Goal: Transaction & Acquisition: Purchase product/service

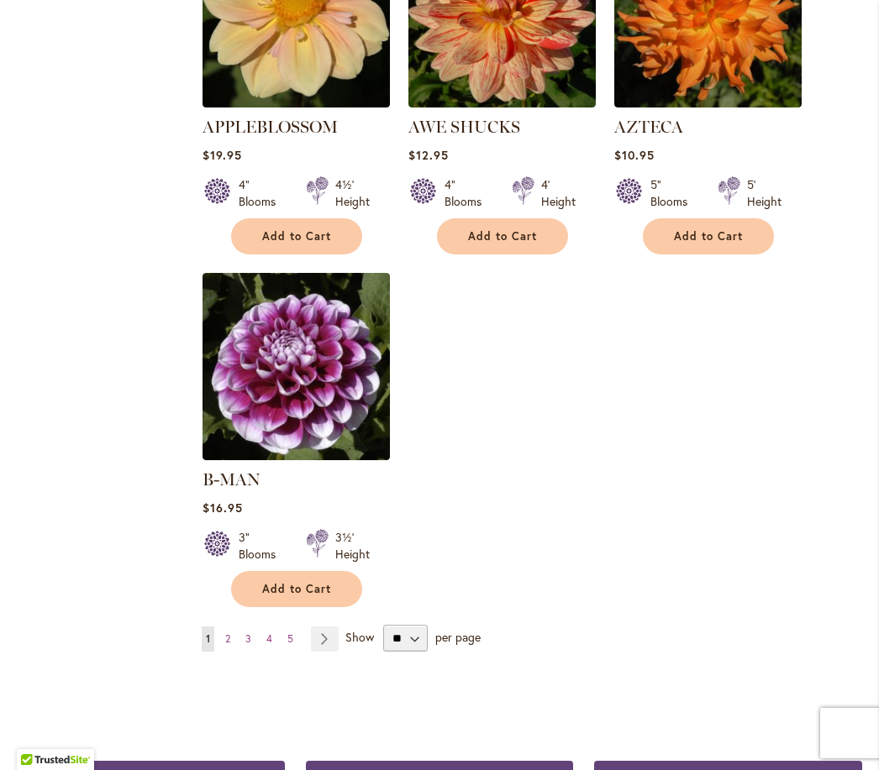
scroll to position [1987, 0]
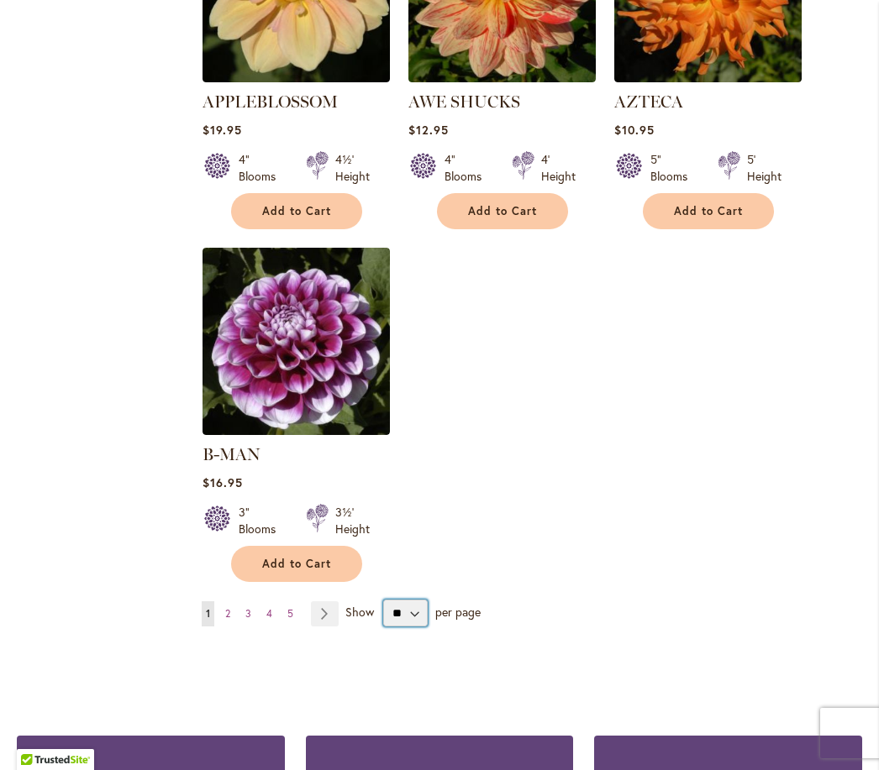
click at [410, 615] on select "** ** ** **" at bounding box center [405, 613] width 45 height 27
select select "**"
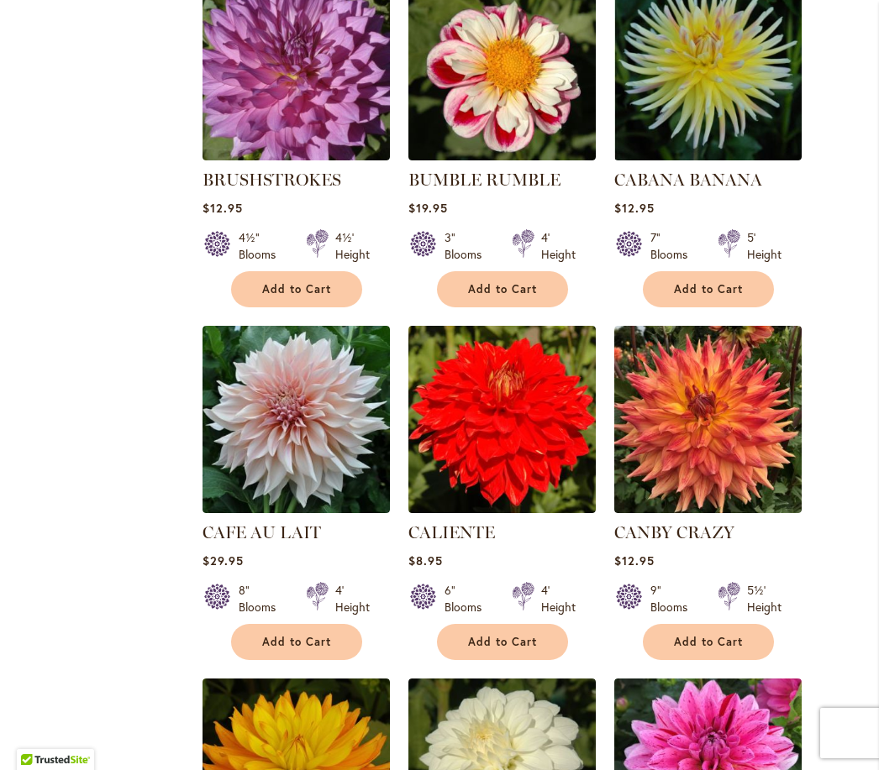
scroll to position [6545, 0]
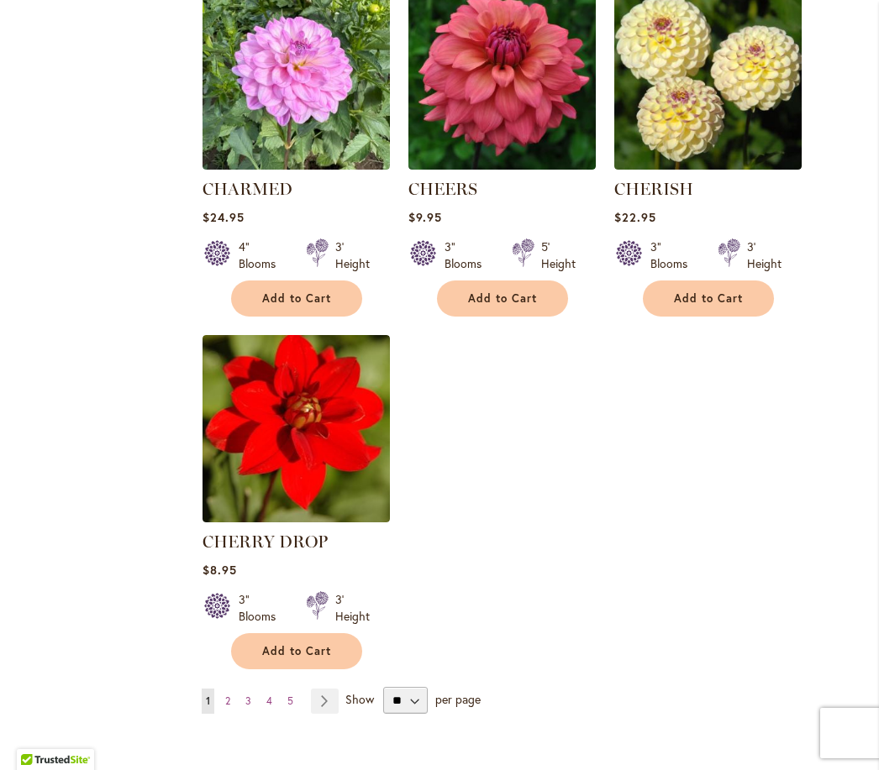
scroll to position [7598, 0]
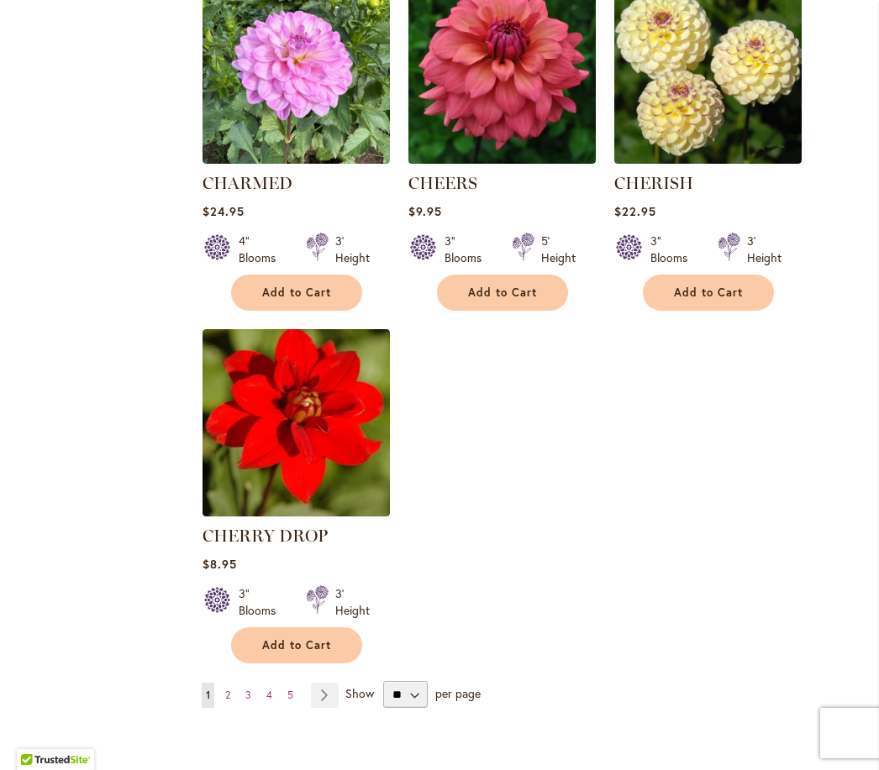
click at [222, 683] on link "Page 2" at bounding box center [227, 695] width 13 height 25
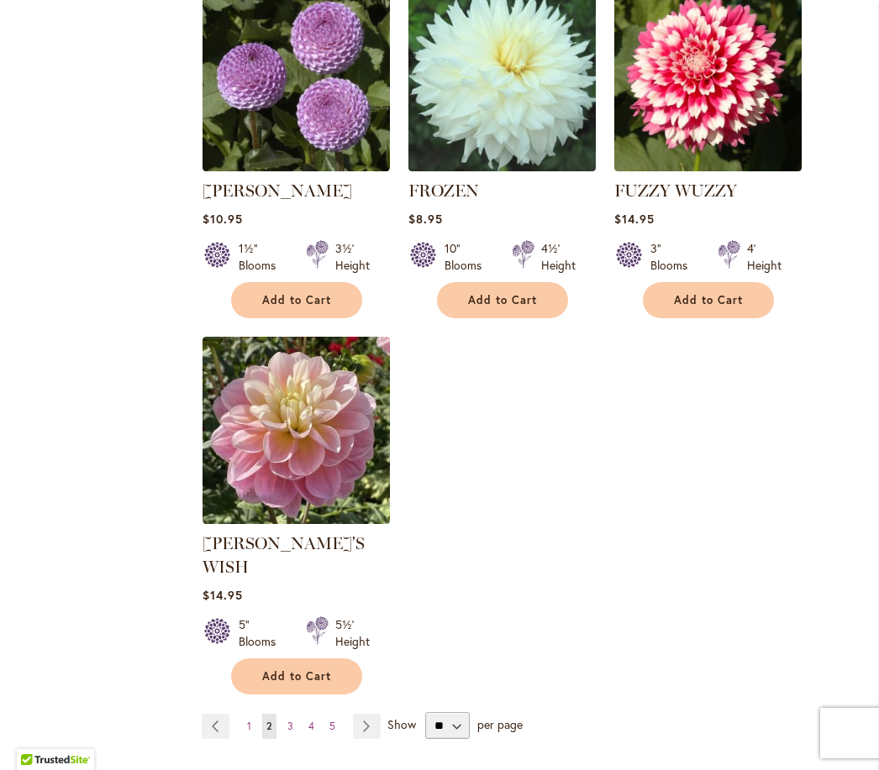
scroll to position [7790, 0]
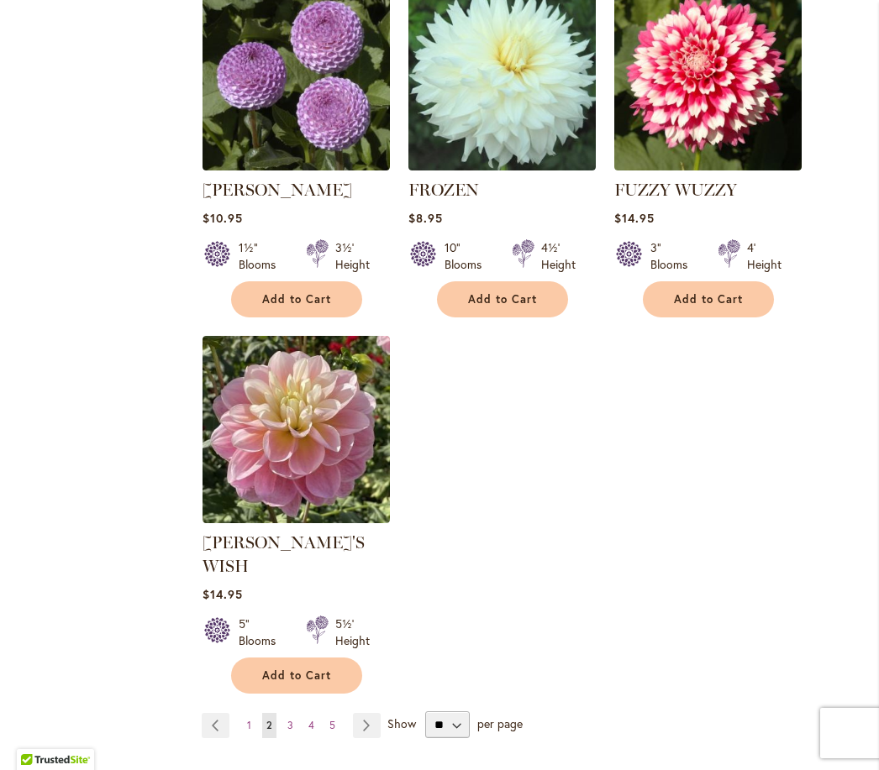
click at [289, 719] on span "3" at bounding box center [290, 725] width 6 height 13
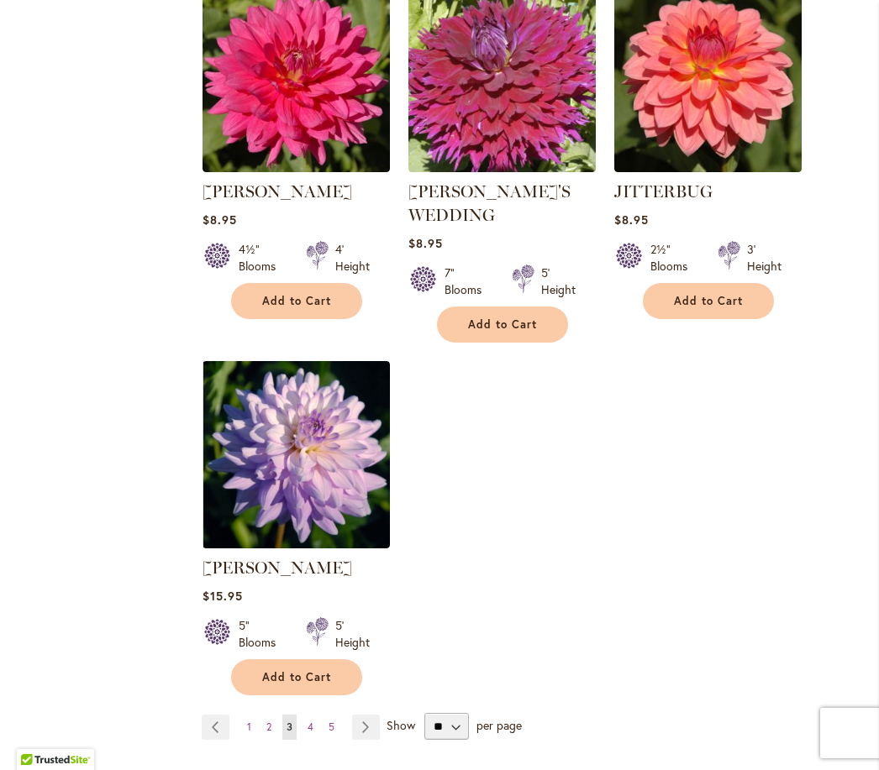
scroll to position [7766, 0]
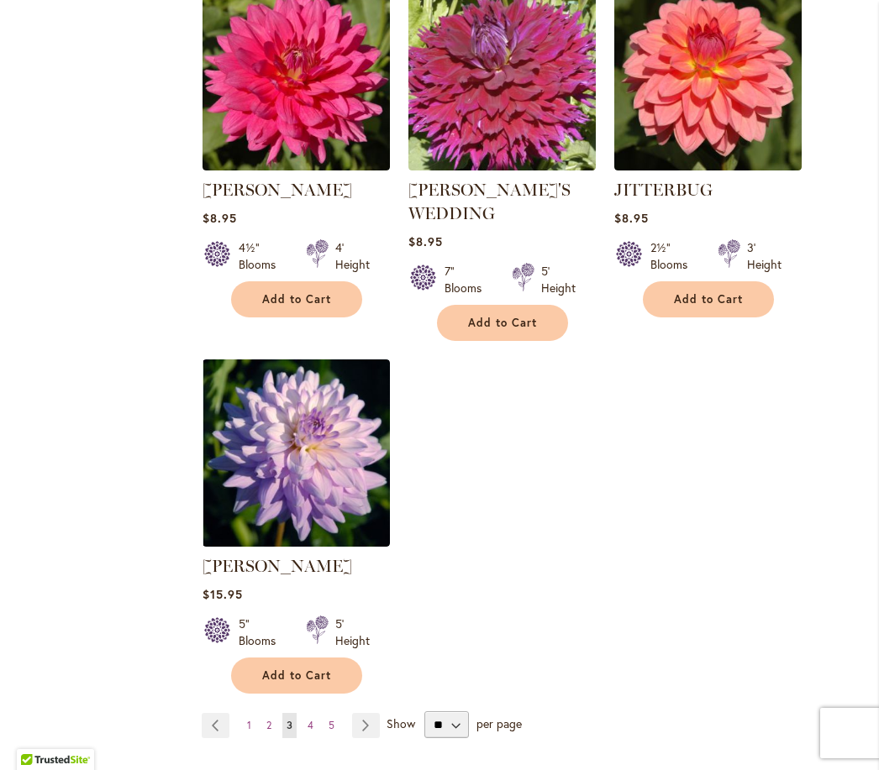
click at [316, 713] on link "Page 4" at bounding box center [310, 725] width 14 height 25
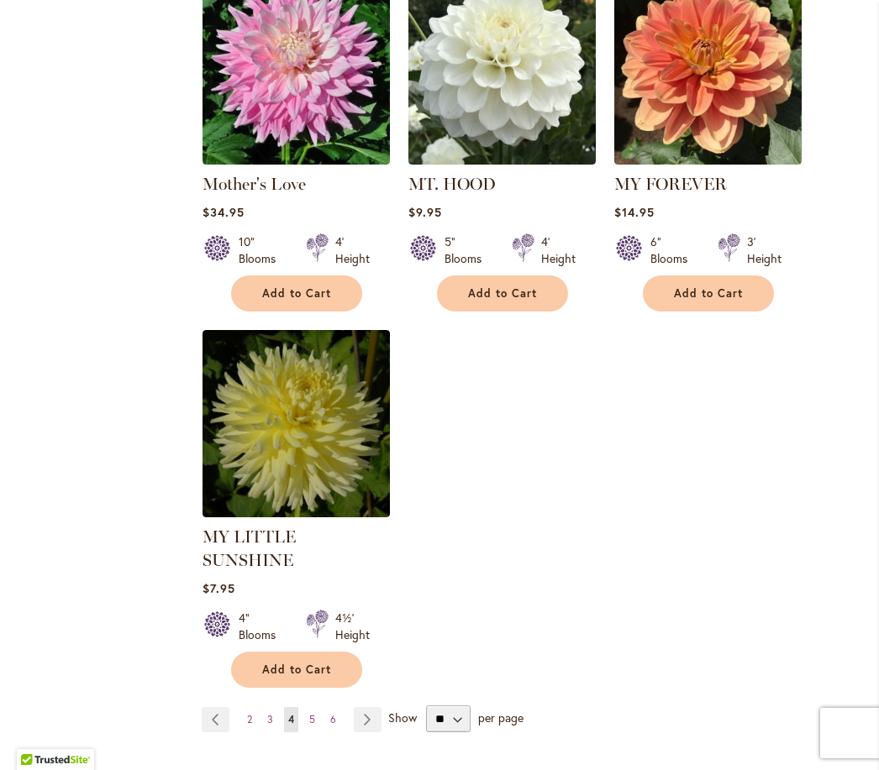
scroll to position [7714, 0]
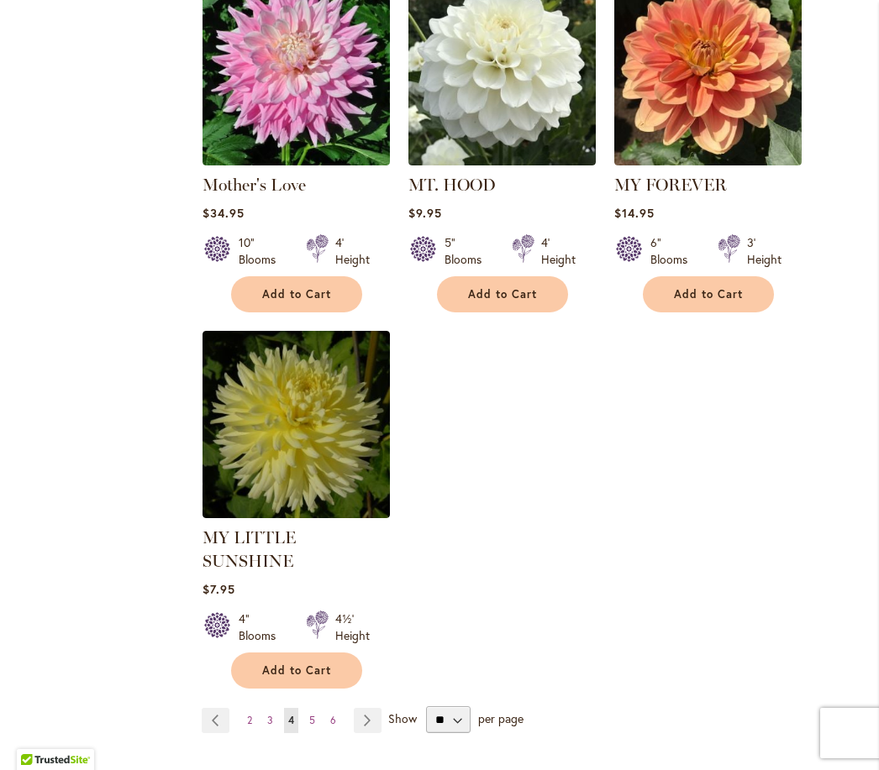
click at [315, 708] on link "Page 5" at bounding box center [312, 720] width 14 height 25
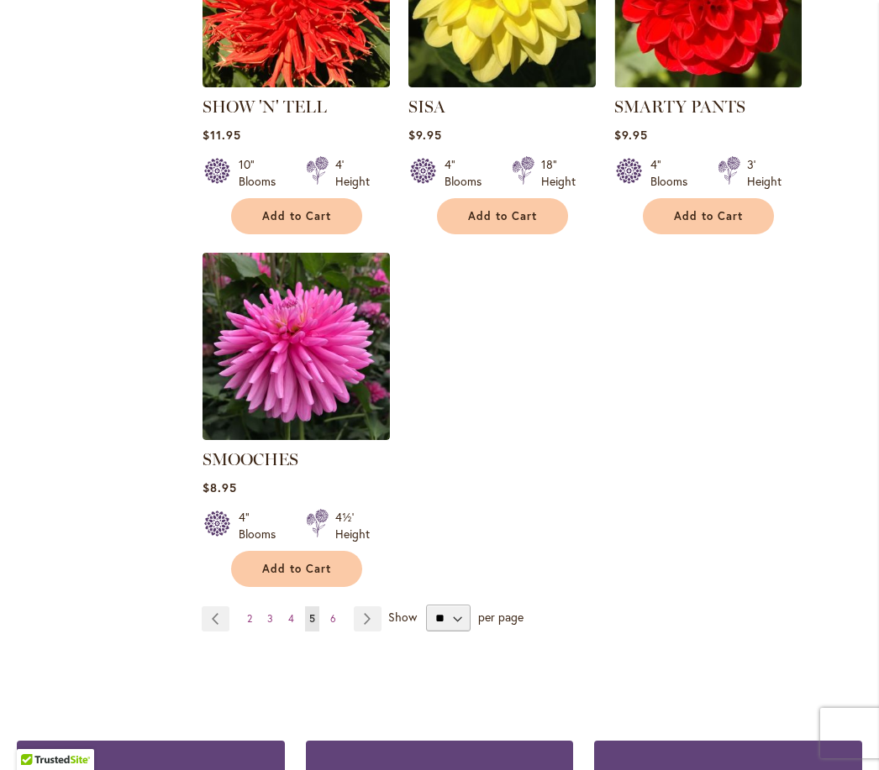
scroll to position [7763, 0]
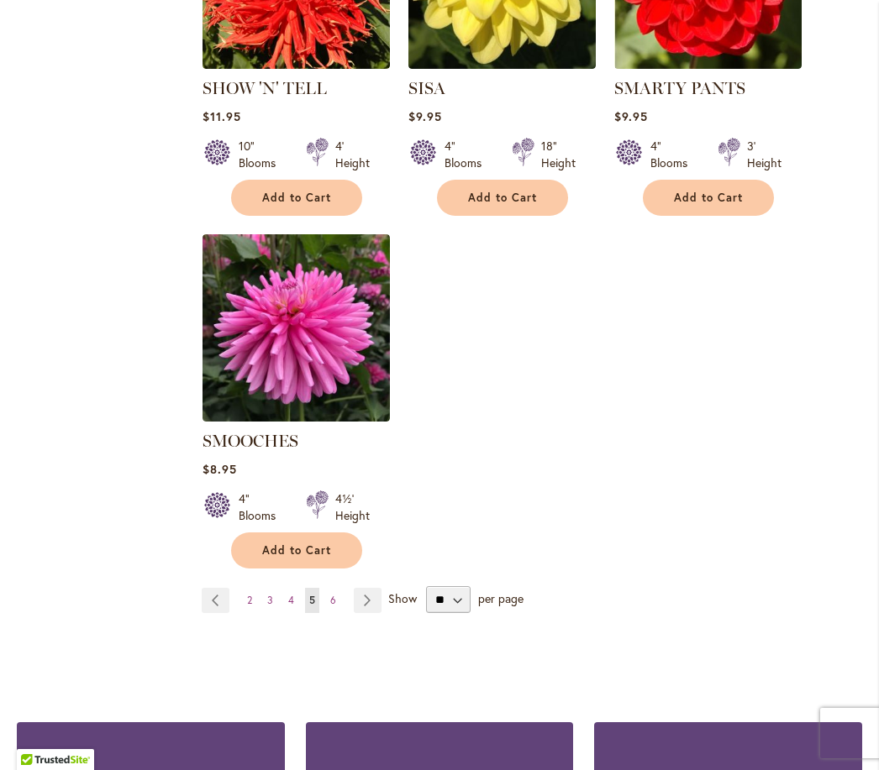
click at [338, 588] on link "Page 6" at bounding box center [333, 600] width 14 height 25
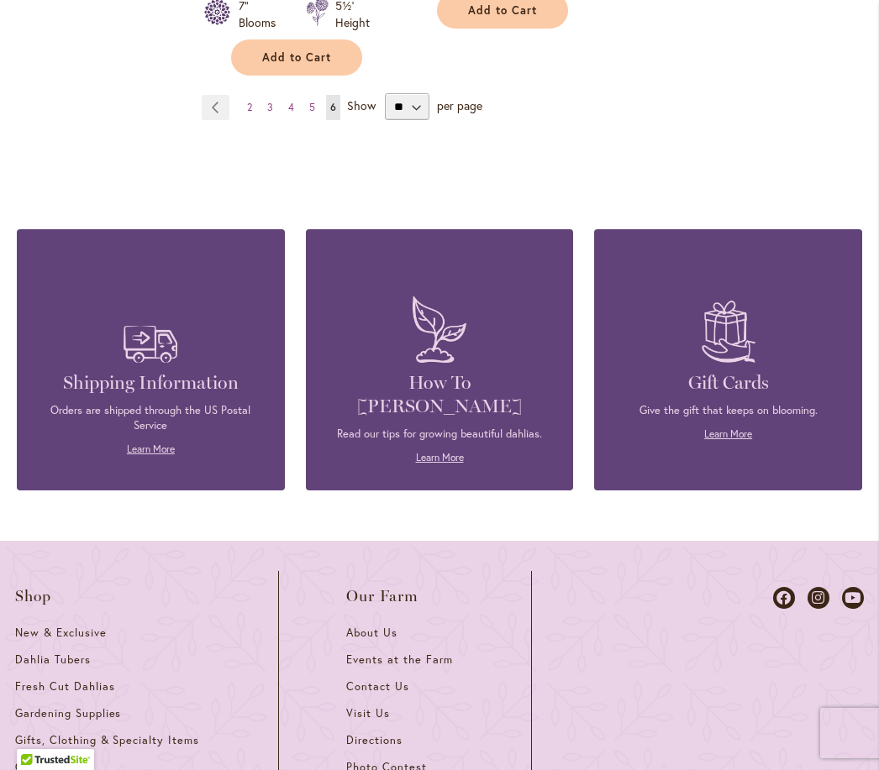
scroll to position [7805, 0]
